Goal: Task Accomplishment & Management: Complete application form

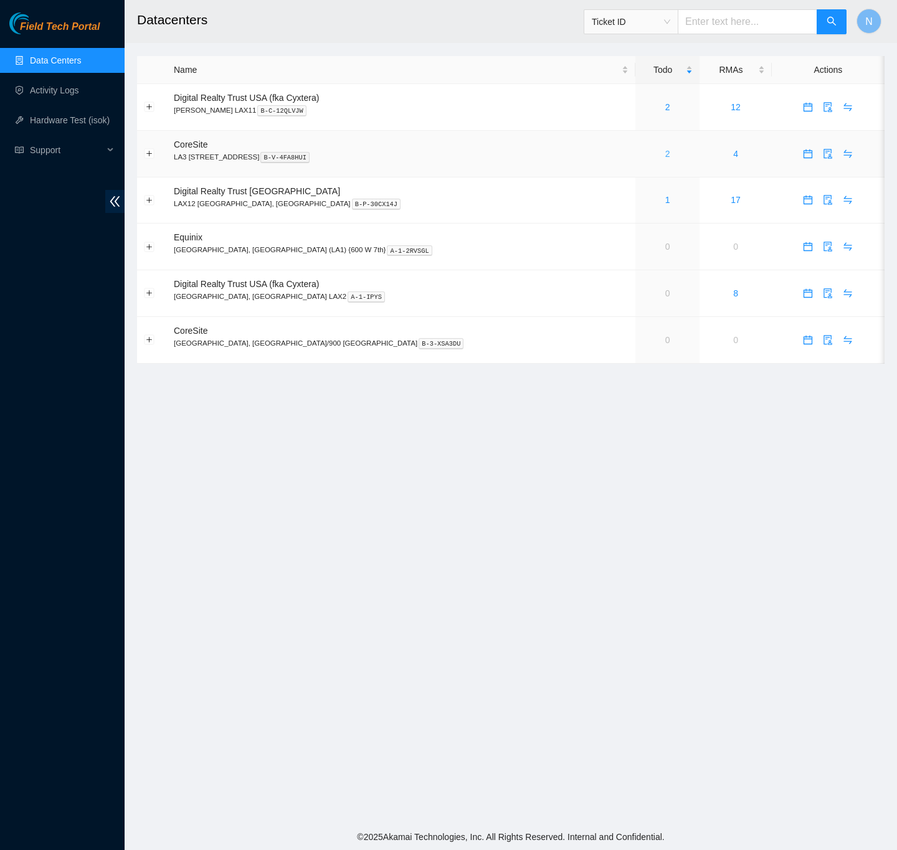
click at [665, 157] on link "2" at bounding box center [667, 154] width 5 height 10
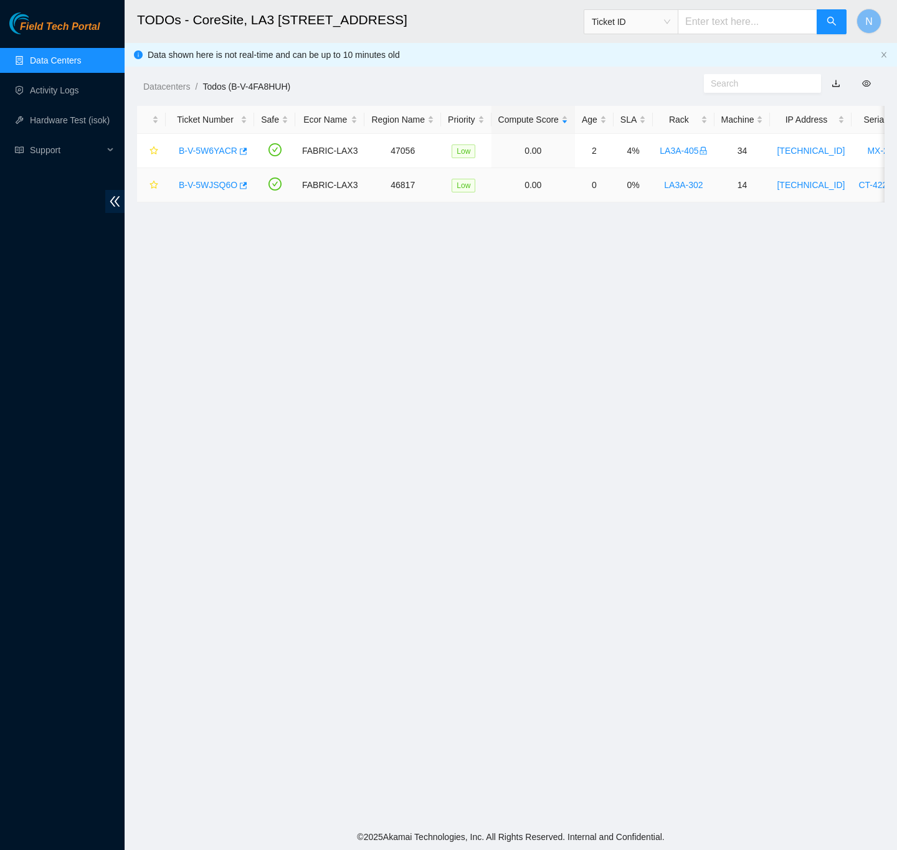
click at [214, 184] on link "B-V-5WJSQ6O" at bounding box center [208, 185] width 59 height 10
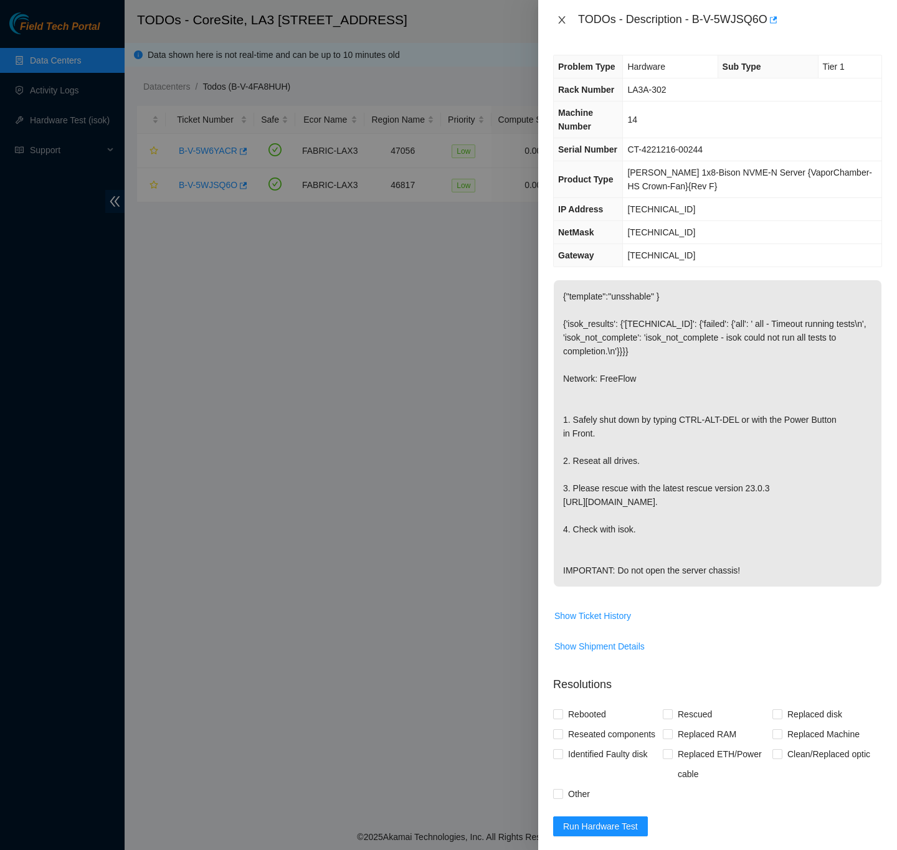
click at [563, 22] on icon "close" at bounding box center [562, 20] width 10 height 10
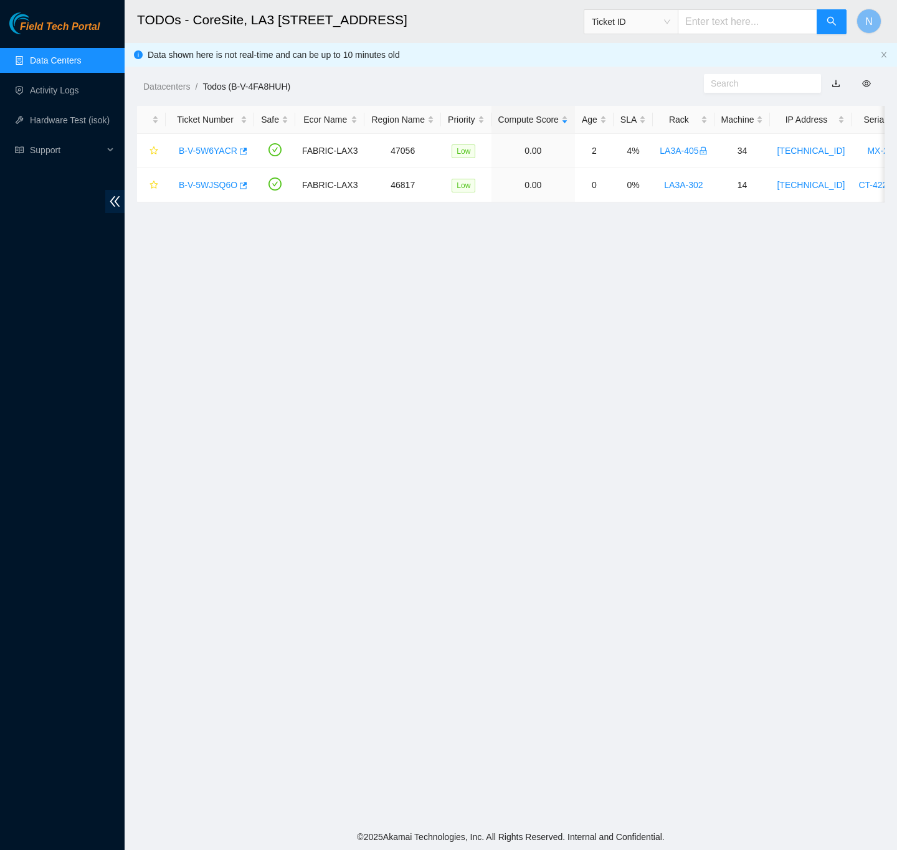
click at [56, 55] on link "Data Centers" at bounding box center [55, 60] width 51 height 10
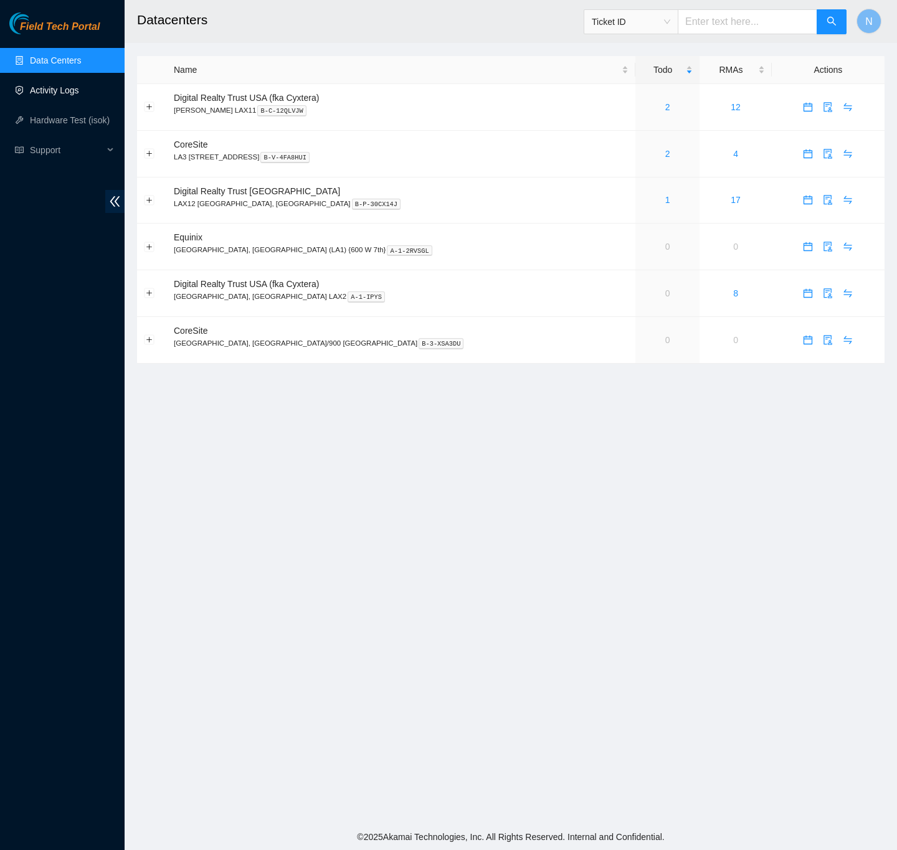
click at [66, 88] on link "Activity Logs" at bounding box center [54, 90] width 49 height 10
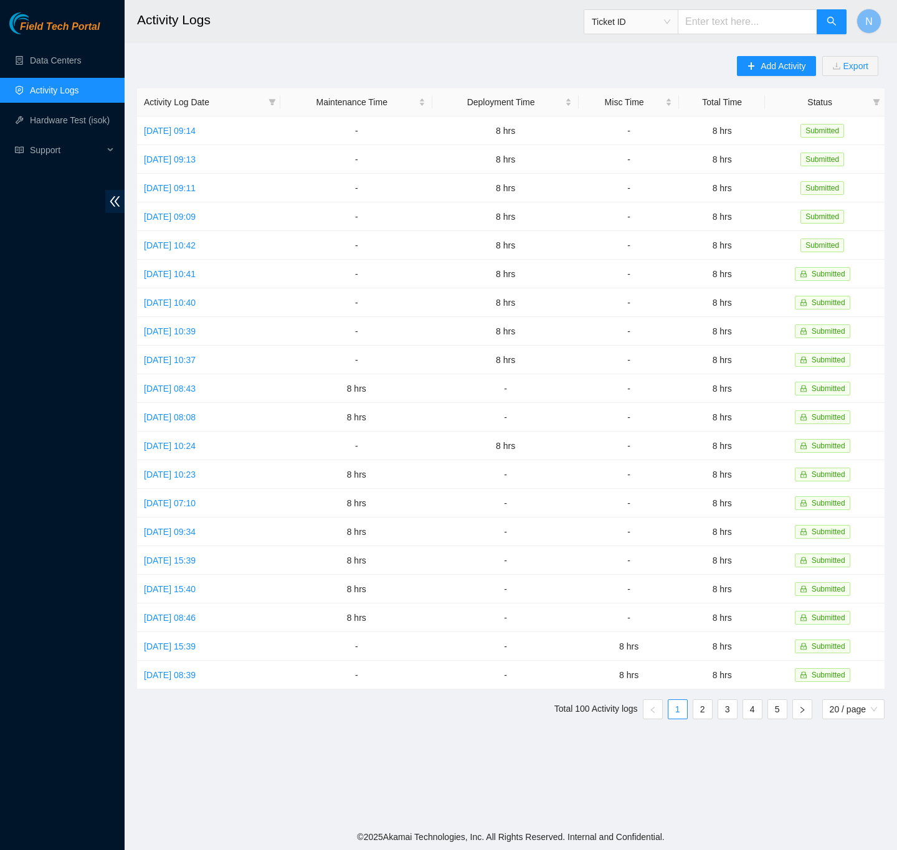
click at [531, 68] on div "Add Activity Export Activity Log Date Maintenance Time Deployment Time Misc Tim…" at bounding box center [511, 392] width 748 height 673
click at [756, 69] on button "Add Activity" at bounding box center [776, 66] width 78 height 20
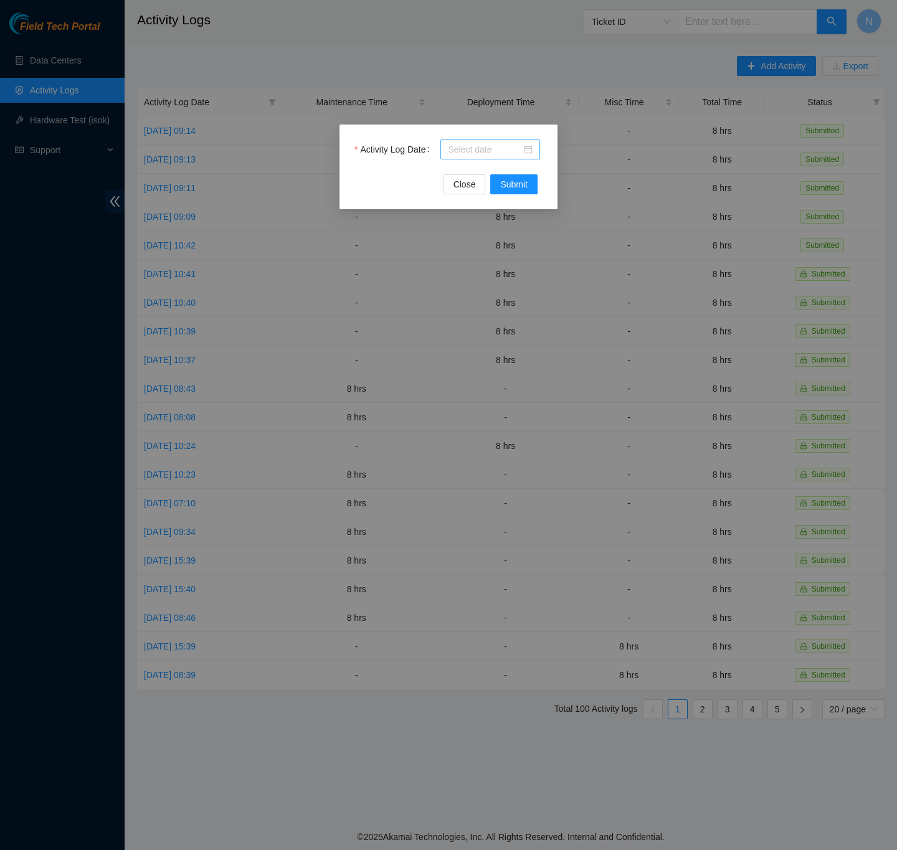
click at [526, 148] on div at bounding box center [490, 150] width 85 height 14
type input "[DATE]"
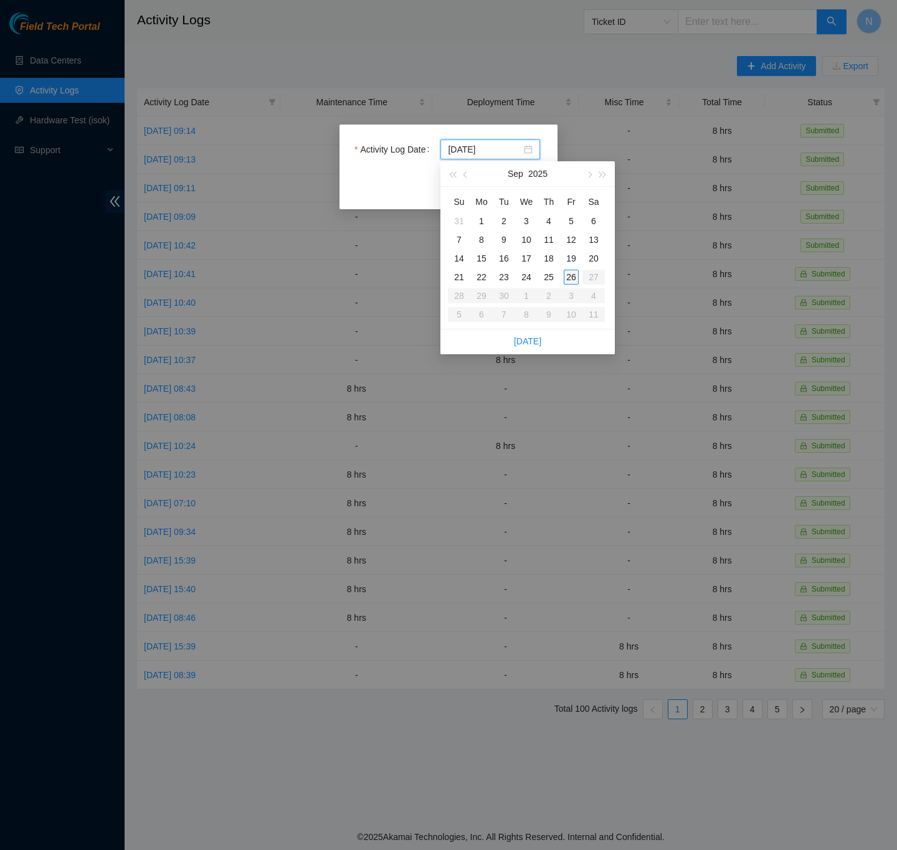
type input "[DATE]"
click at [576, 273] on div "26" at bounding box center [571, 277] width 15 height 15
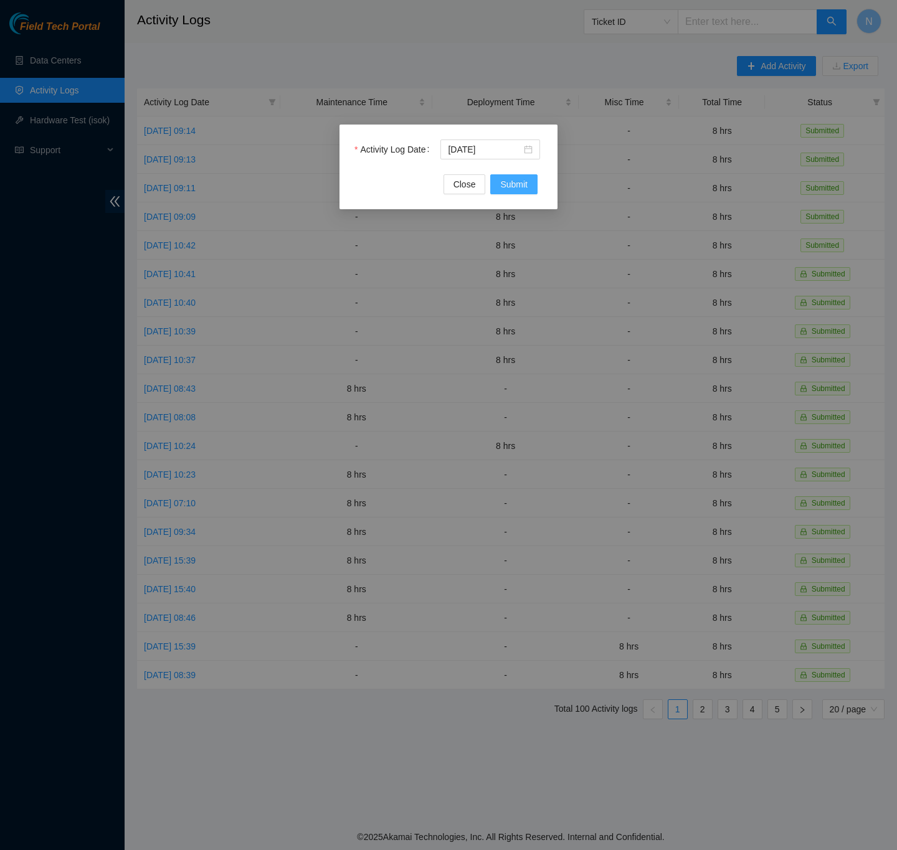
click at [531, 185] on button "Submit" at bounding box center [513, 184] width 47 height 20
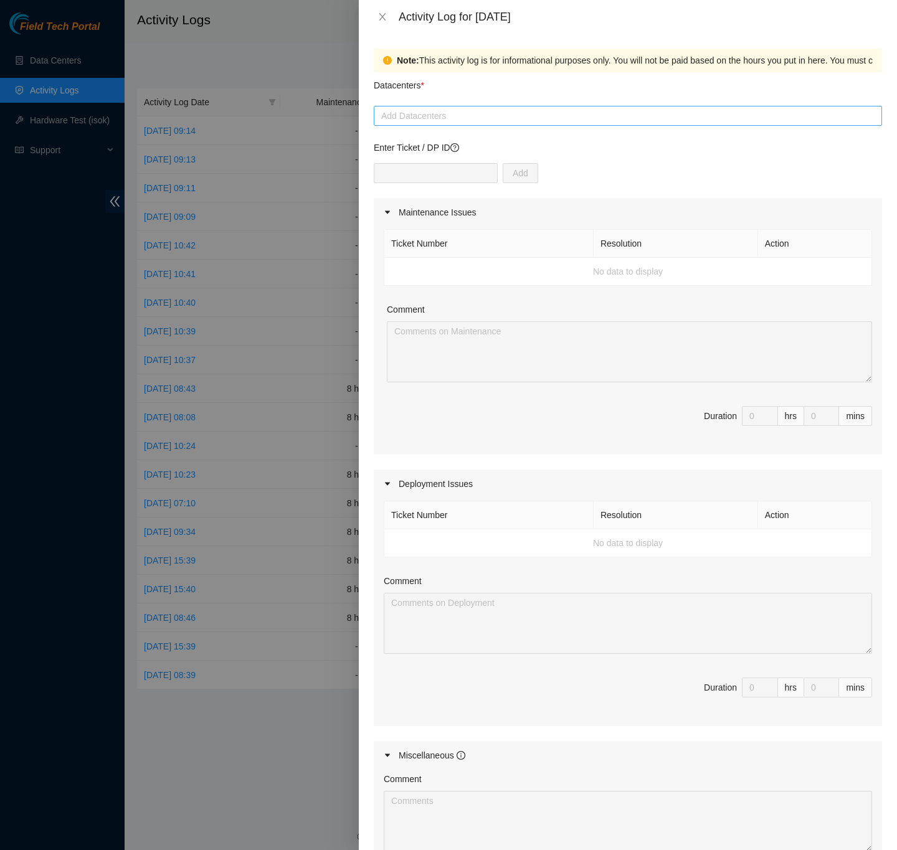
click at [445, 118] on div at bounding box center [628, 115] width 502 height 15
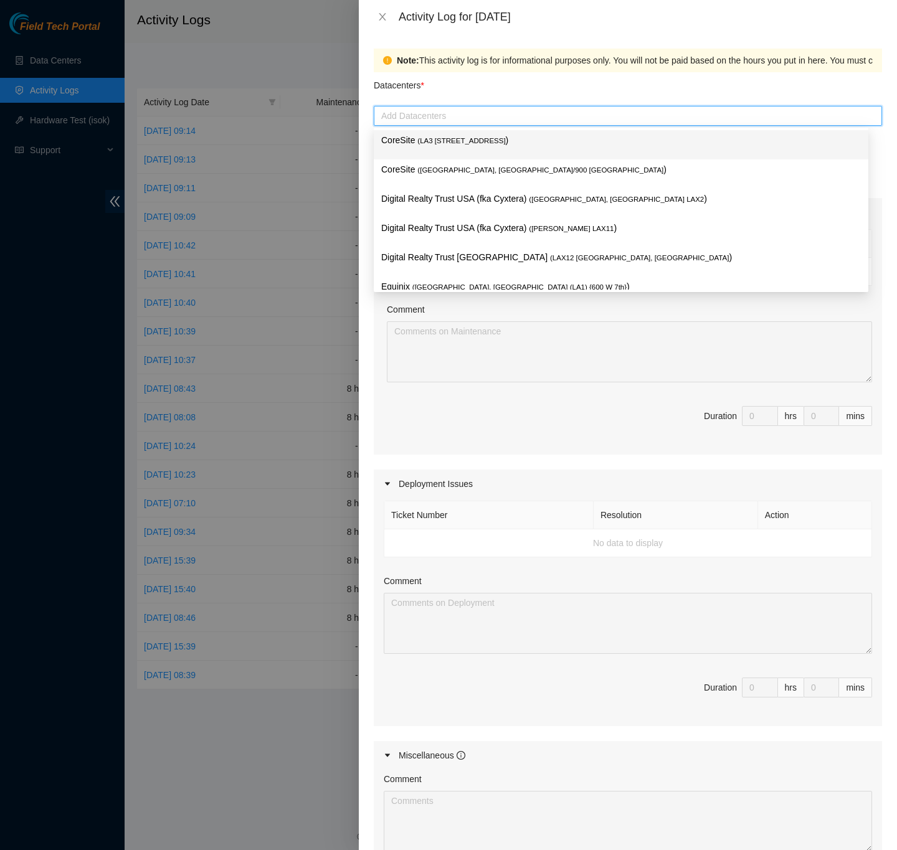
click at [464, 137] on span "( LA3 [STREET_ADDRESS]" at bounding box center [461, 140] width 88 height 7
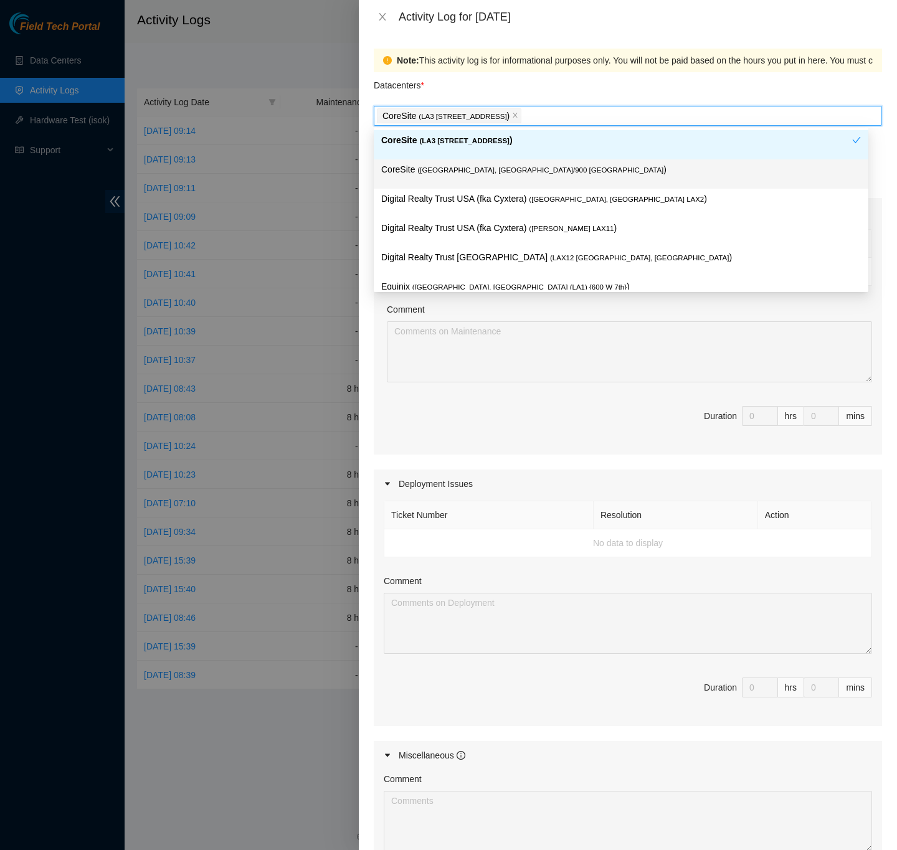
click at [882, 176] on div "Note: This activity log is for informational purposes only. You will not be pai…" at bounding box center [628, 442] width 538 height 817
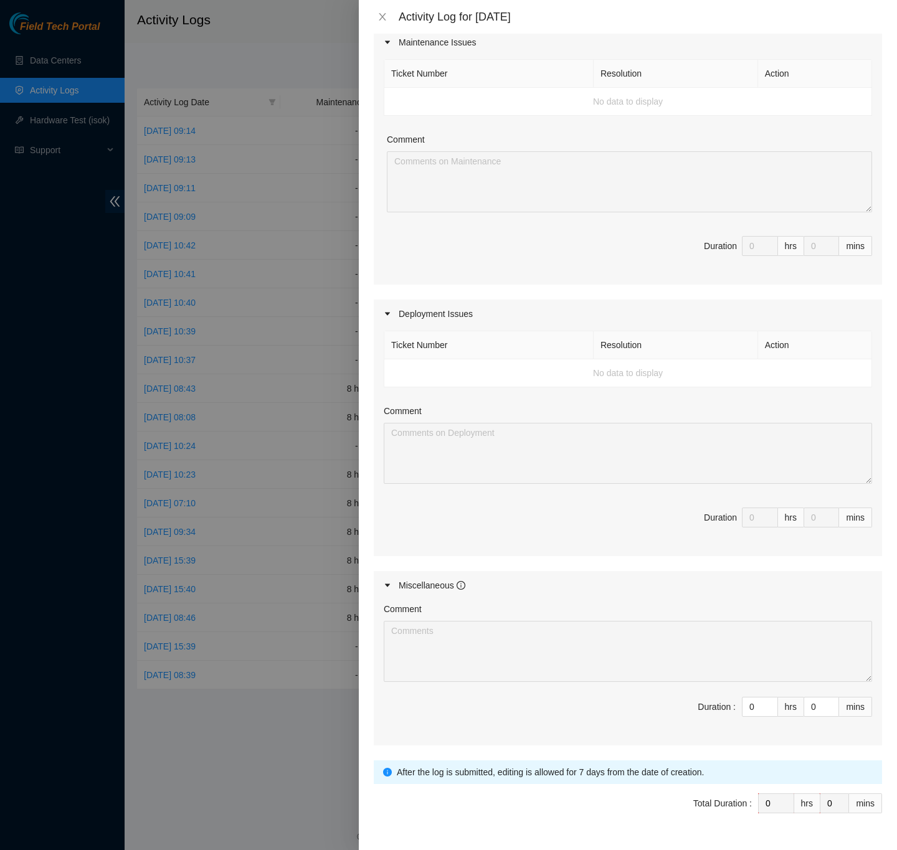
scroll to position [207, 0]
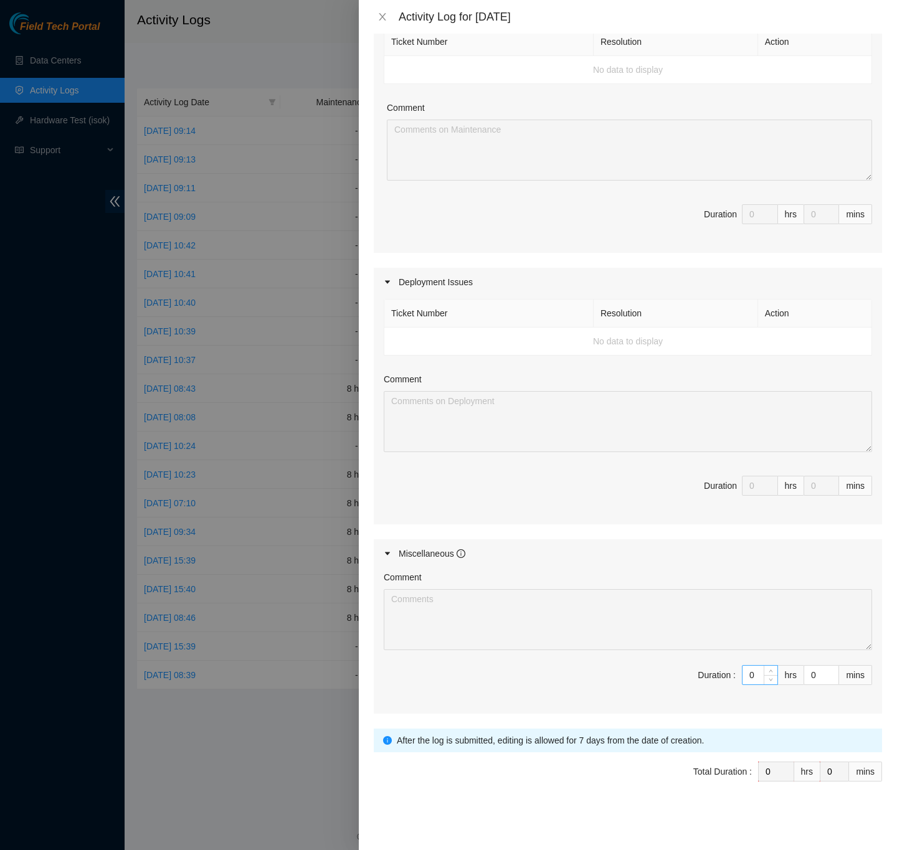
click at [743, 673] on input "0" at bounding box center [760, 675] width 35 height 19
type input "8"
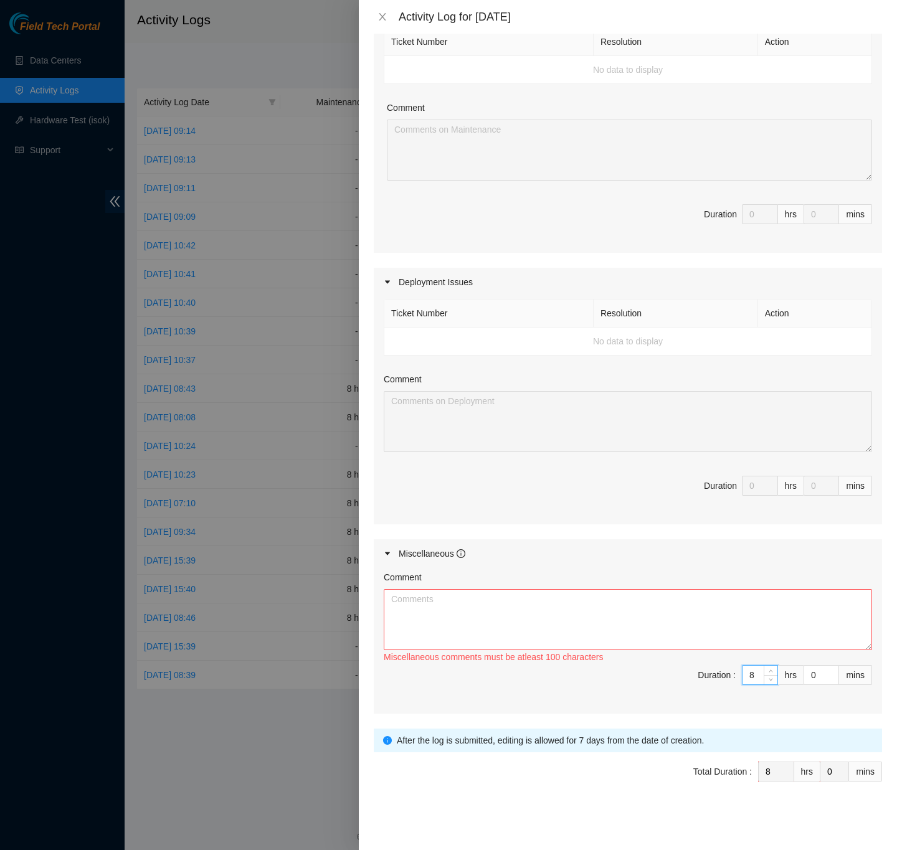
type input "8"
click at [507, 619] on textarea "Comment" at bounding box center [628, 619] width 488 height 61
paste textarea "-Organized material and tools in office area -Fixed blanking panels in LA3B cag…"
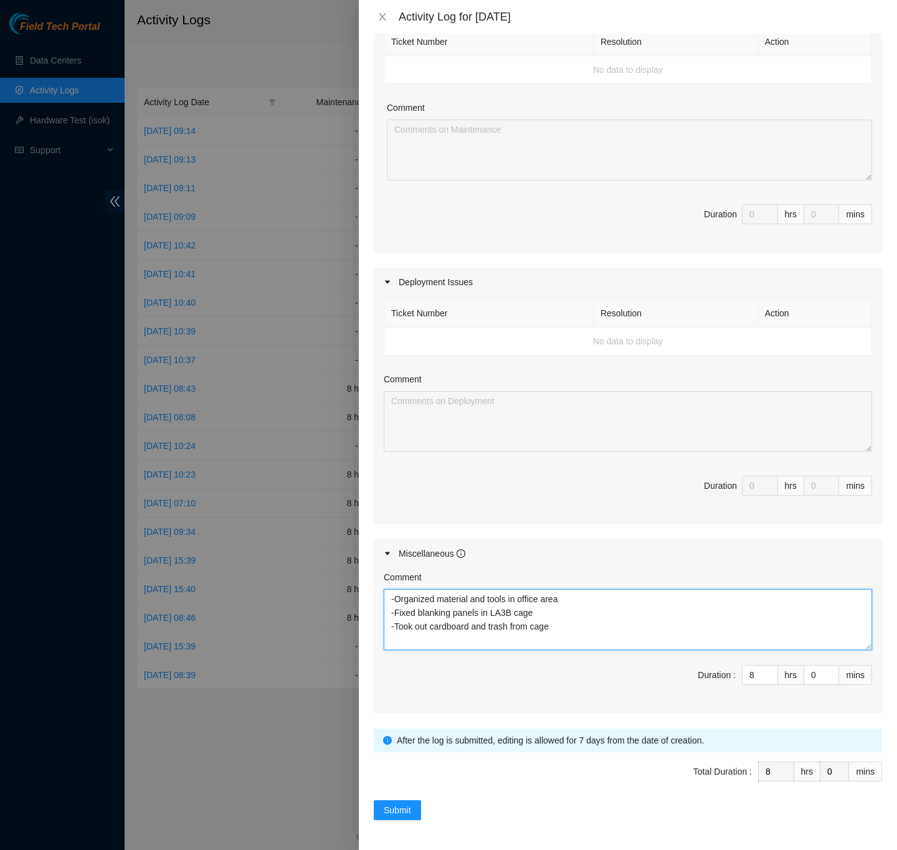
type textarea "-Organized material and tools in office area -Fixed blanking panels in LA3B cag…"
click at [872, 606] on div "Note: This activity log is for informational purposes only. You will not be pai…" at bounding box center [628, 442] width 538 height 817
click at [873, 604] on div "Note: This activity log is for informational purposes only. You will not be pai…" at bounding box center [628, 442] width 538 height 817
click at [415, 812] on button "Submit" at bounding box center [397, 811] width 47 height 20
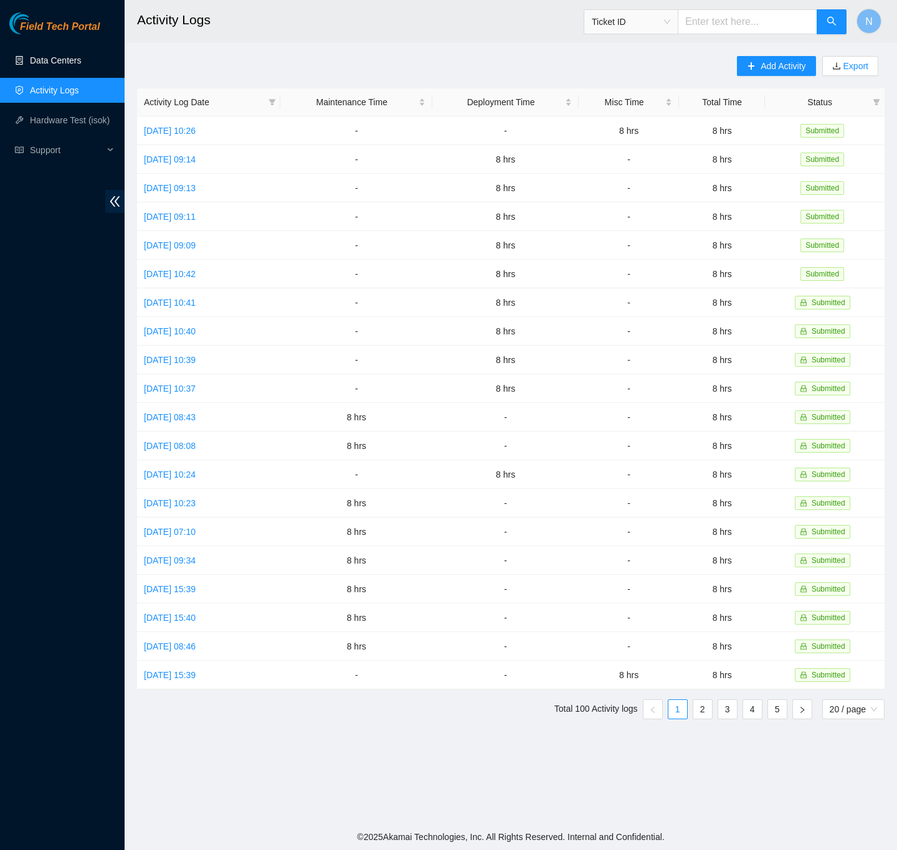
click at [47, 55] on link "Data Centers" at bounding box center [55, 60] width 51 height 10
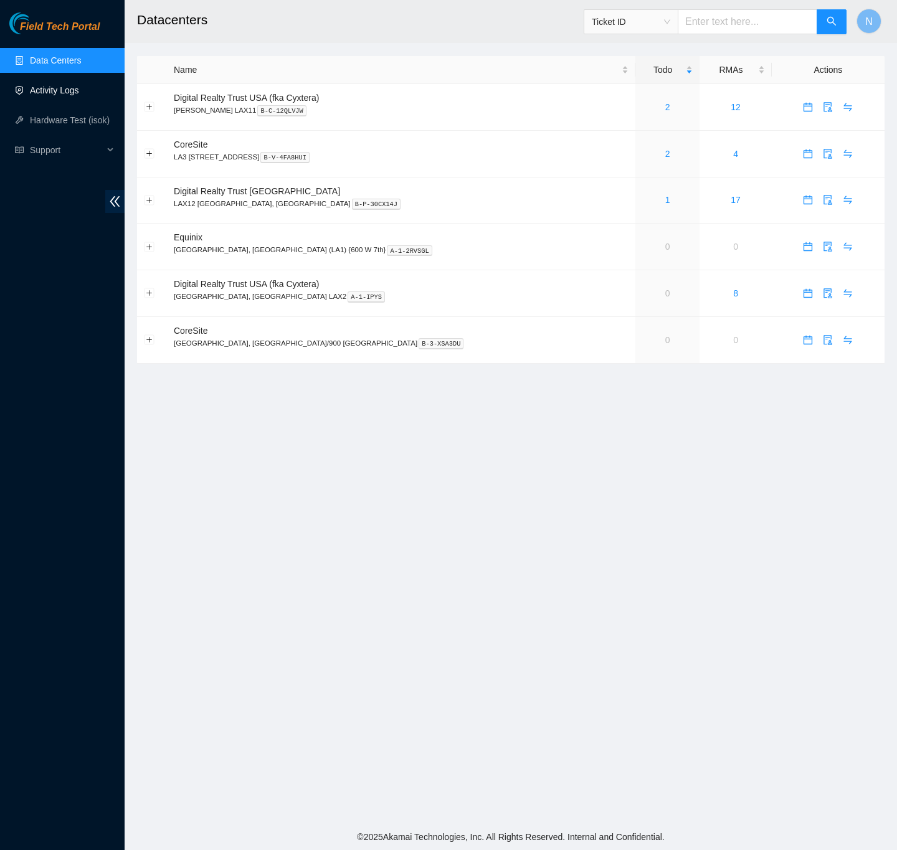
click at [68, 85] on link "Activity Logs" at bounding box center [54, 90] width 49 height 10
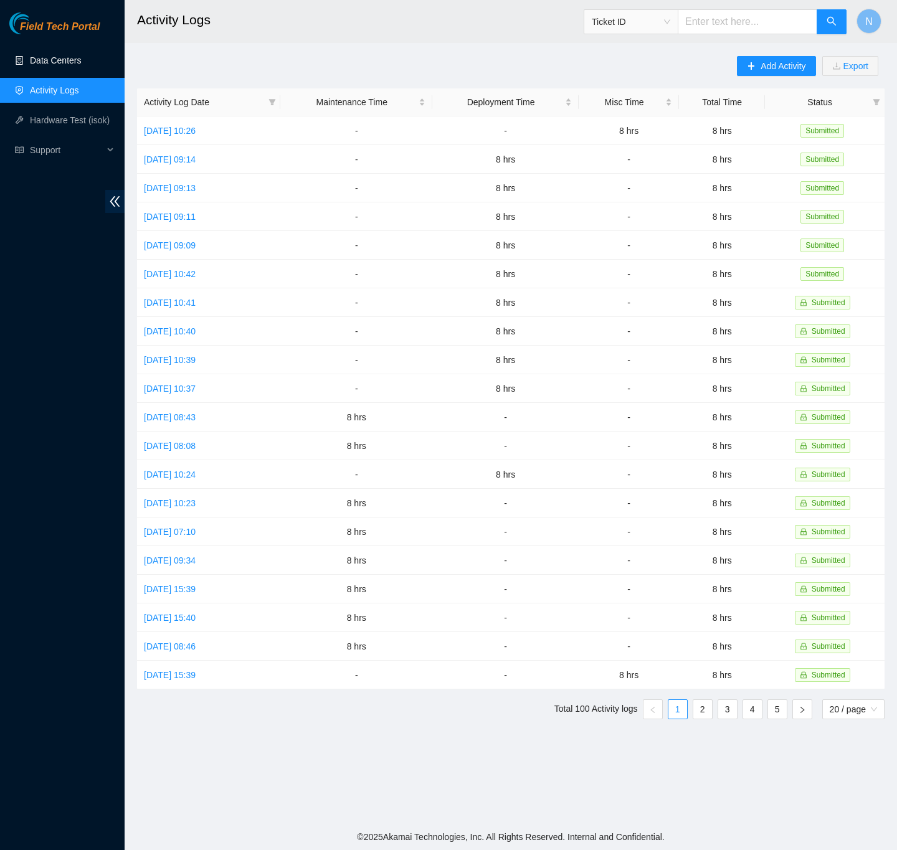
click at [75, 58] on link "Data Centers" at bounding box center [55, 60] width 51 height 10
